Goal: Information Seeking & Learning: Learn about a topic

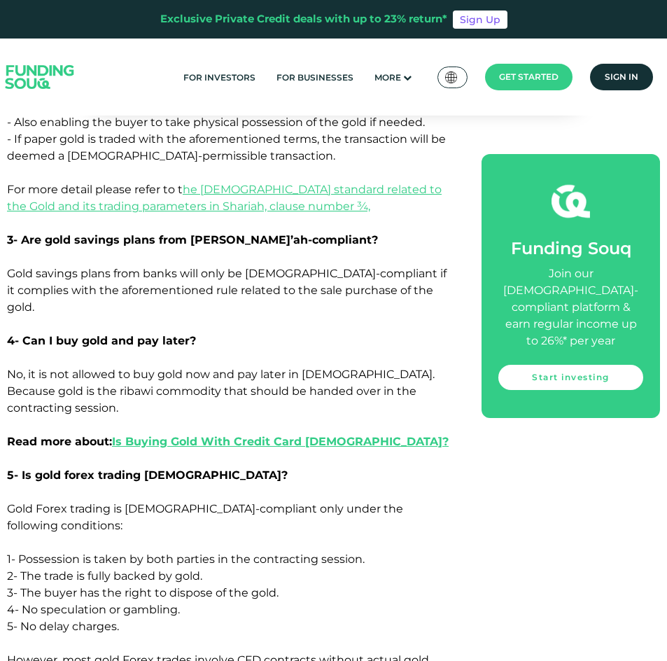
scroll to position [3740, 0]
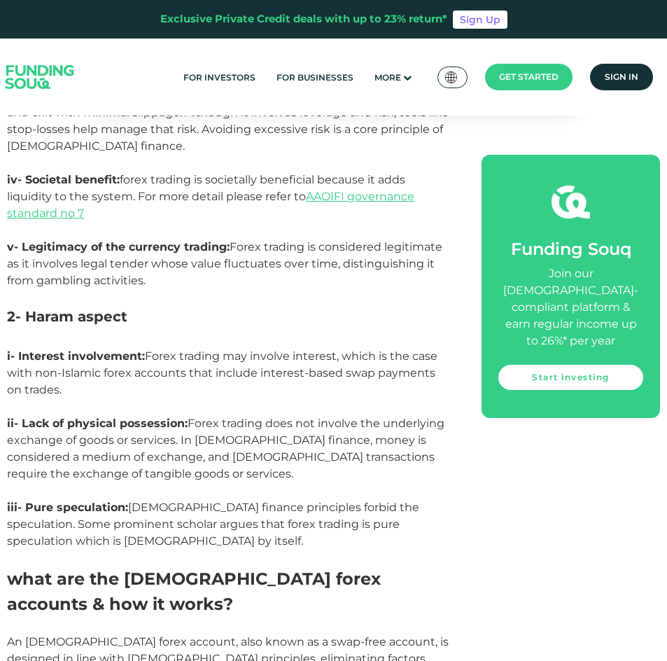
scroll to position [3256, 0]
